Goal: Register for event/course

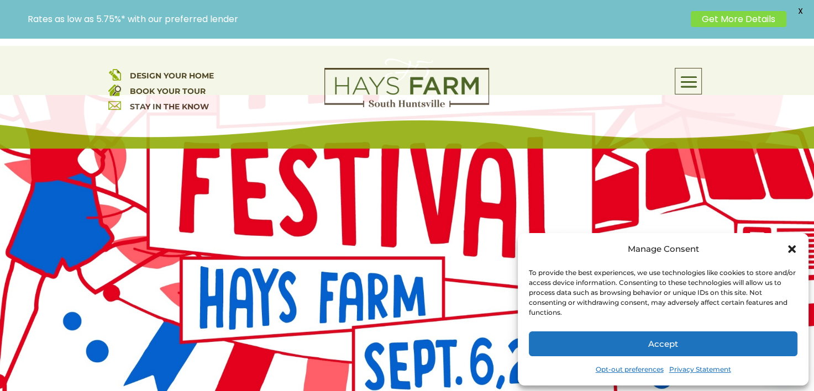
scroll to position [110, 0]
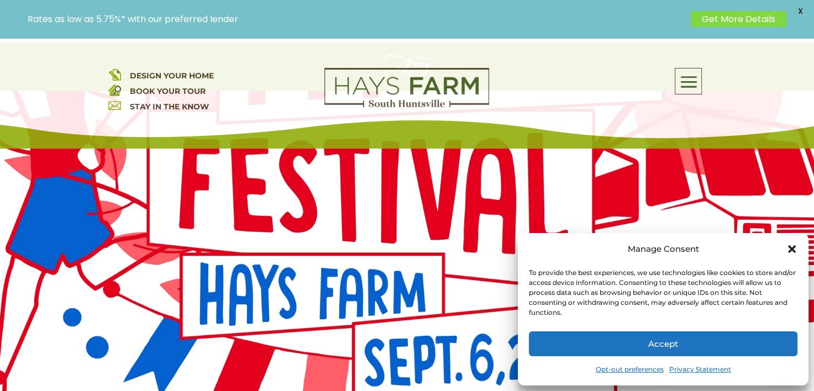
click at [681, 350] on button "Accept" at bounding box center [663, 343] width 268 height 25
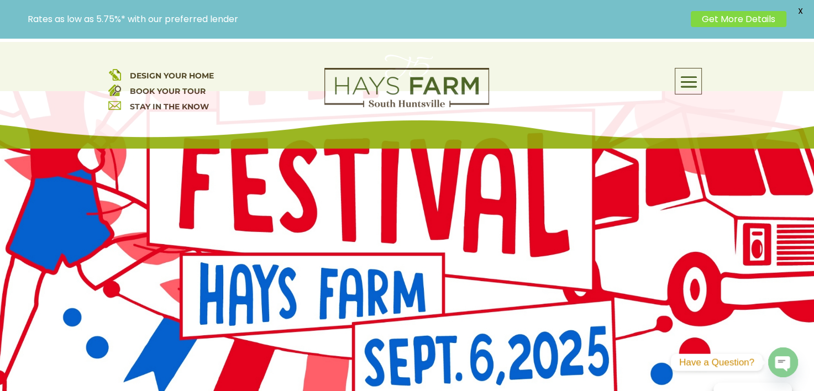
click at [689, 82] on span at bounding box center [688, 82] width 26 height 25
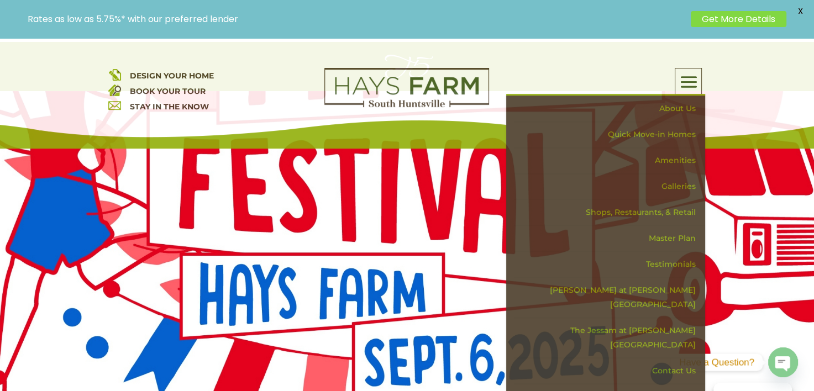
click at [546, 65] on div "DESIGN YOUR HOME BOOK YOUR TOUR STAY IN THE KNOW About Us Quick Move-in Homes A…" at bounding box center [407, 93] width 814 height 110
click at [755, 18] on link "Get More Details" at bounding box center [739, 19] width 96 height 16
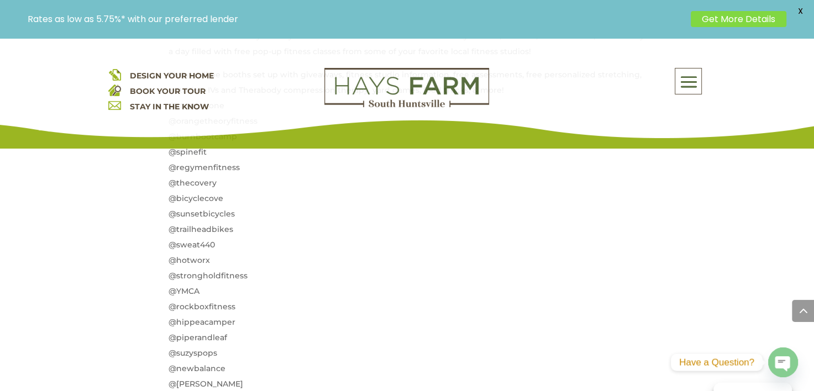
scroll to position [552, 0]
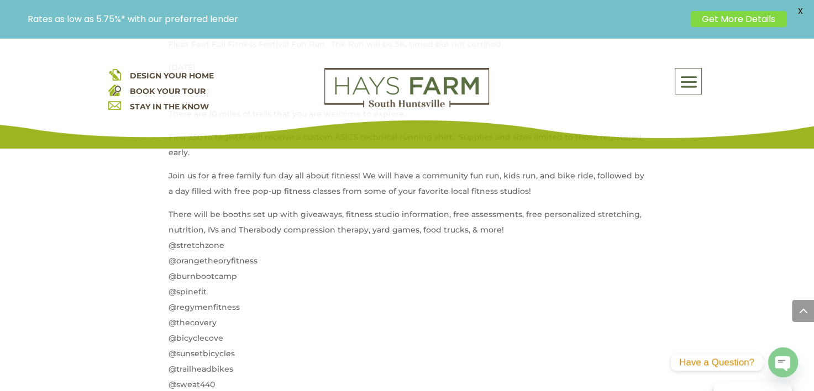
click at [799, 9] on span "X" at bounding box center [800, 11] width 17 height 17
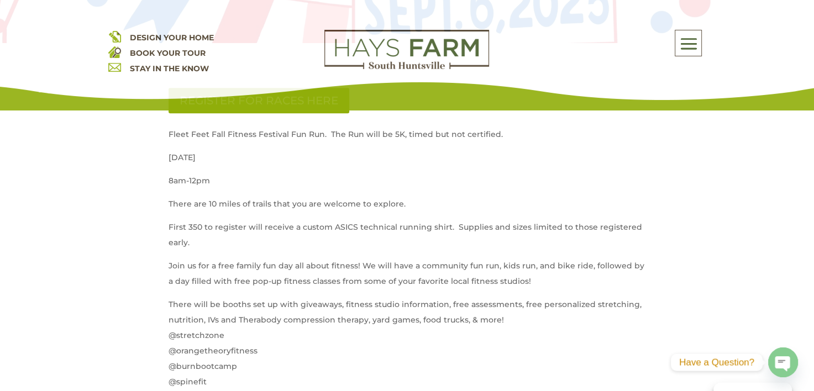
scroll to position [331, 0]
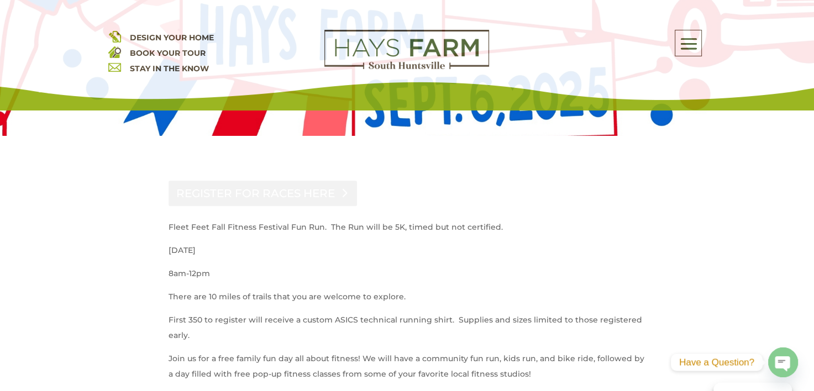
click at [303, 199] on link "REGISTER FOR RACES HERE" at bounding box center [262, 193] width 188 height 25
